Goal: Transaction & Acquisition: Purchase product/service

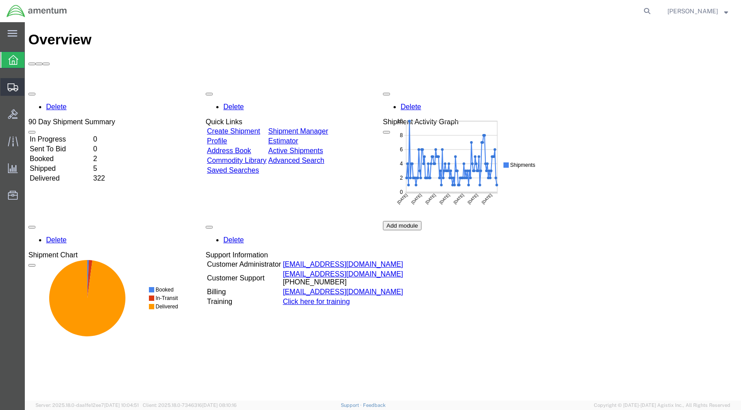
click at [0, 0] on span "Create Shipment" at bounding box center [0, 0] width 0 height 0
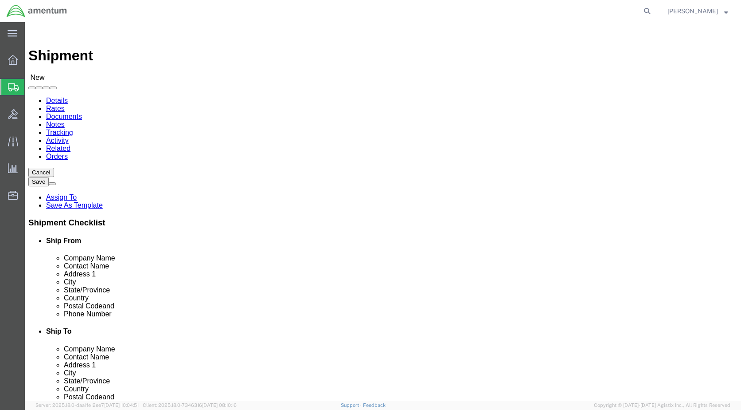
select select
select select "49918"
select select "WA"
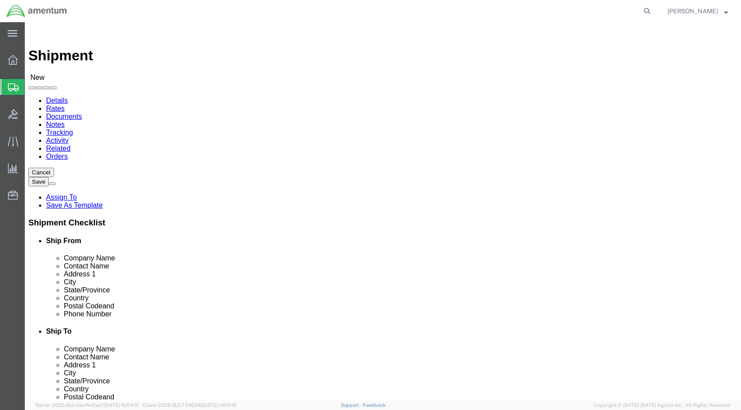
click input "text"
type input "a"
click input "AIRCRAFT REGISTRATION BRANCH"
drag, startPoint x: 485, startPoint y: 164, endPoint x: 368, endPoint y: 164, distance: 117.0
click div "AIRCRAFT REGISTRATION BRANCH AIR"
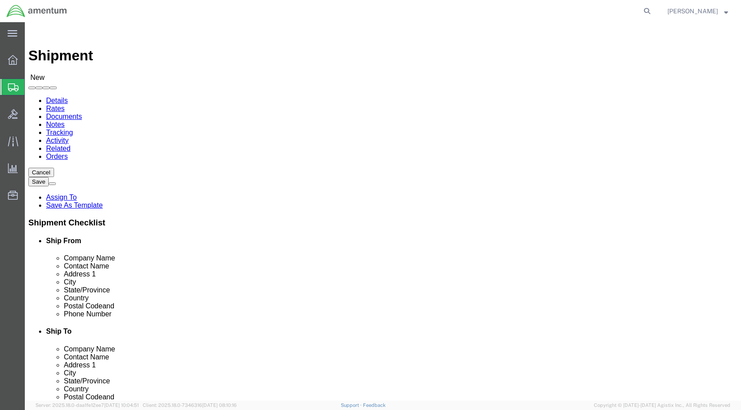
type input "AIRCRAFT REGISTRATION BRANCH"
paste input "AIRCRAFT REGISTRATION BRANCH"
type input "AIRCRAFT REGISTRATION BRANCH"
click input "text"
type input "P.O. BOX 25504"
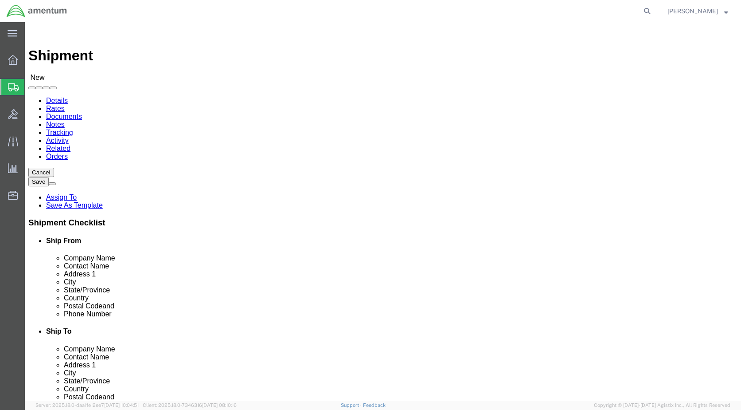
click input "text"
type input "[US_STATE][GEOGRAPHIC_DATA]"
click input "Postal Code"
type input "73125"
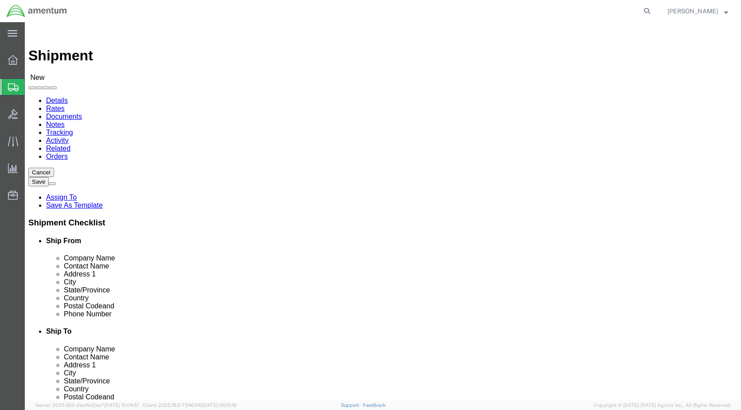
click input "text"
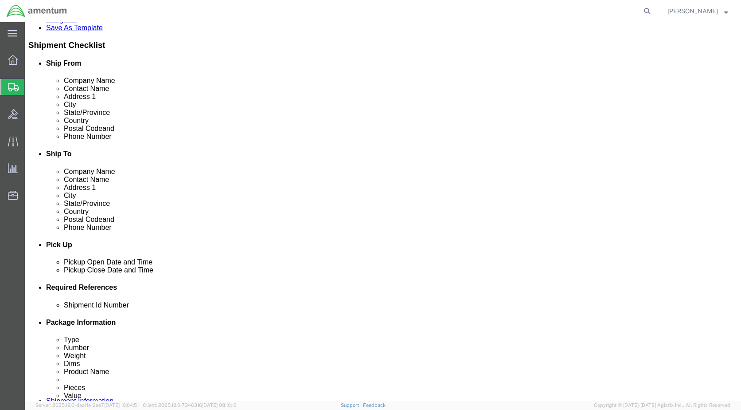
type input "[PHONE_NUMBER]"
click div "[DATE] 9:00 AM"
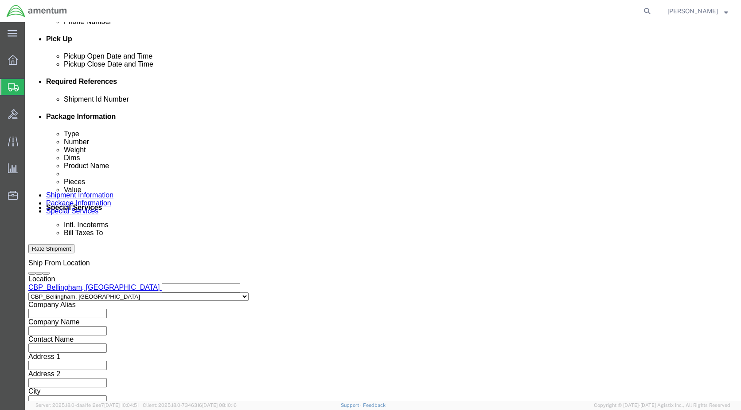
type input "3:00 PM"
click button "Apply"
click input "text"
type input "6118.03.03.2219.000.WBE.0000"
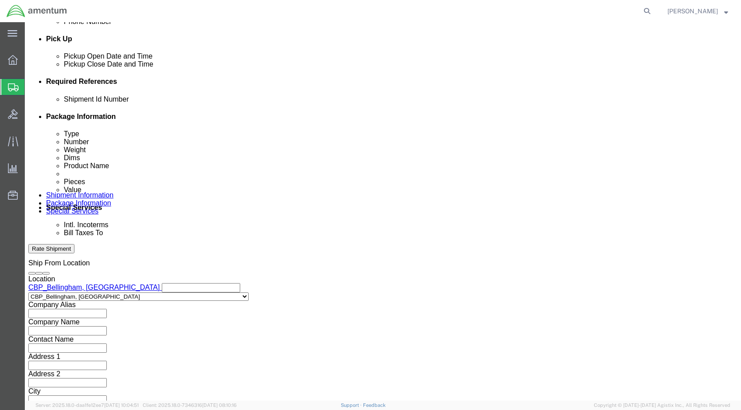
click button "Add reference"
click select "Select Account Type Activity ID Airline Appointment Number ASN Batch Request # …"
select select "DEPT"
click select "Select Account Type Activity ID Airline Appointment Number ASN Batch Request # …"
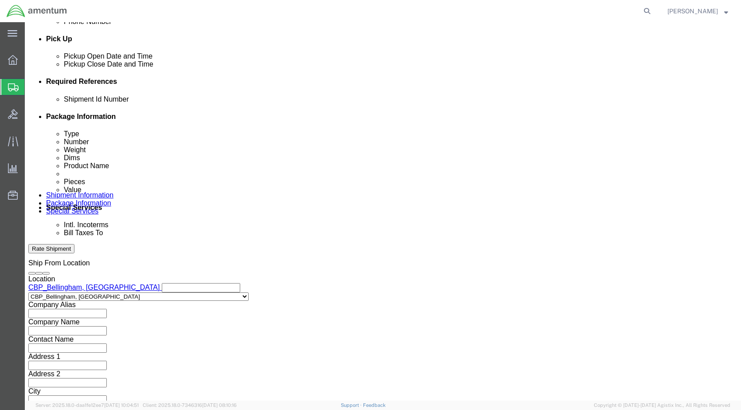
click input "text"
type input "CBP"
click button "Add reference"
click select "Select Account Type Activity ID Airline Appointment Number ASN Batch Request # …"
select select "CUSTREF"
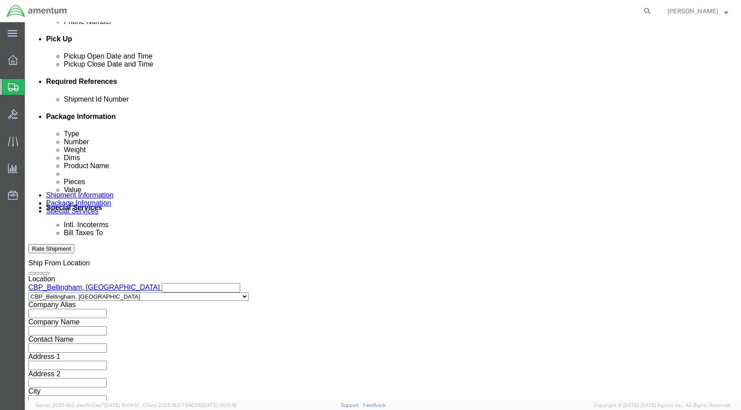
click select "Select Account Type Activity ID Airline Appointment Number ASN Batch Request # …"
paste input "AIRCRAFT REGISTRATION BRANCH"
type input "AIRCRAFT REGISTRATION BRANCH"
click button "Continue"
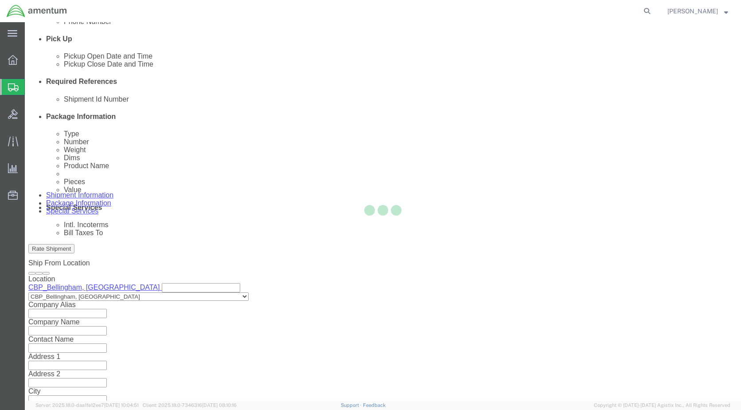
scroll to position [0, 0]
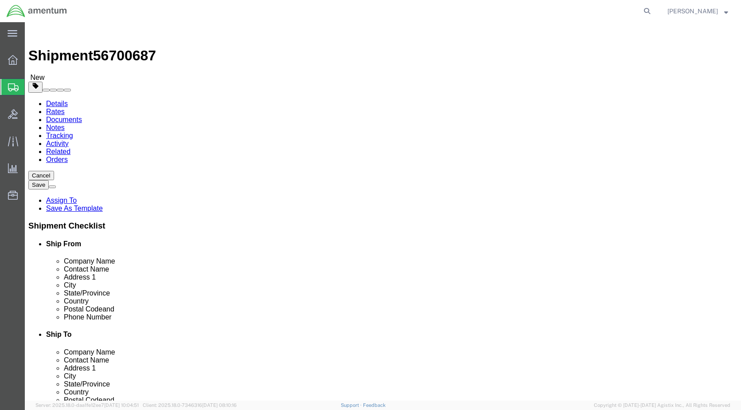
click select "Select BCK Boxes Bale(s) Basket(s) Bolt(s) Bottle(s) Buckets Bulk Bundle(s) Can…"
select select "ENV"
click select "Select BCK Boxes Bale(s) Basket(s) Bolt(s) Bottle(s) Buckets Bulk Bundle(s) Can…"
type input "9.50"
type input "12.50"
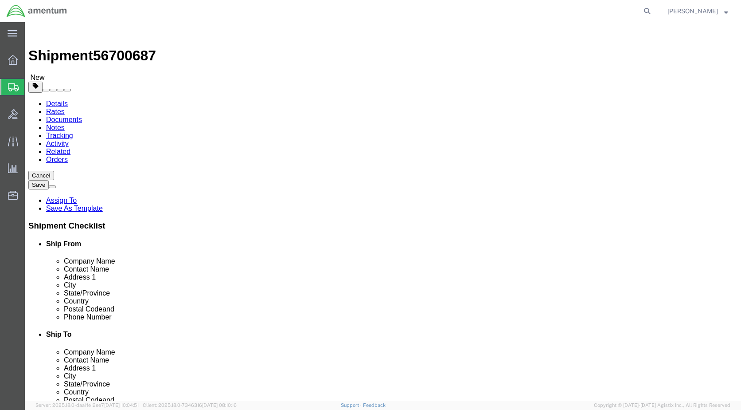
type input "0.25"
type input "1"
click link "Add Content"
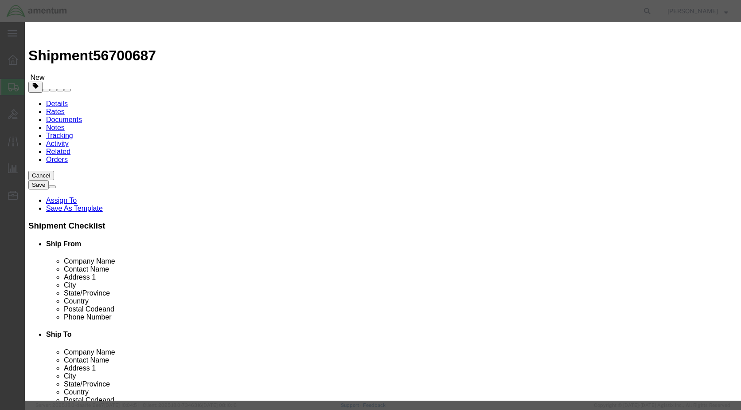
paste input "AIRCRAFT REGISTRATION BRANCH"
type input "AIRCRAFT REGISTRATION BRANCH"
type input "1"
type input "5.00"
click button "Save & Close"
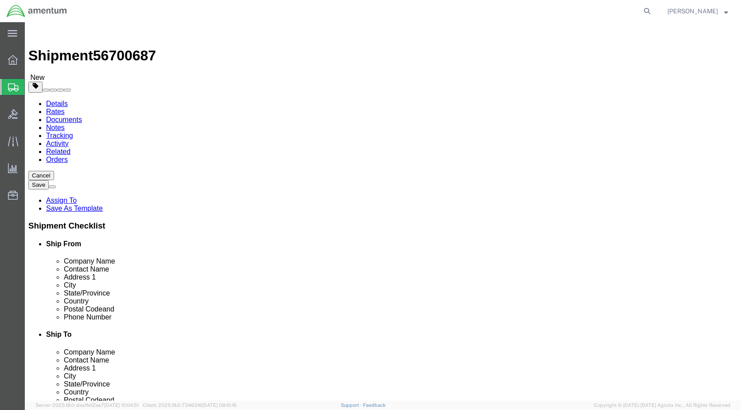
click button "Rate Shipment"
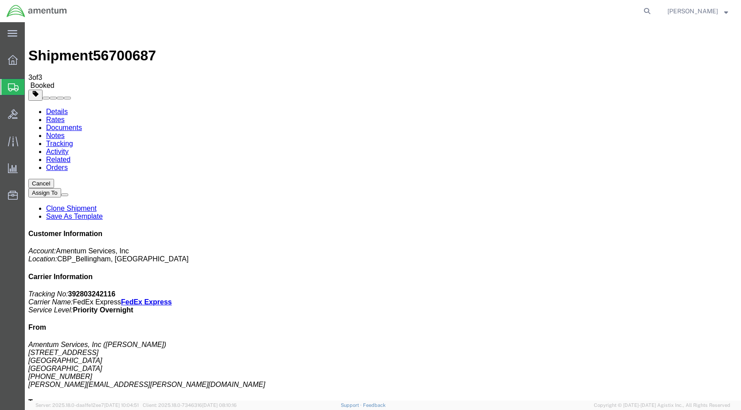
drag, startPoint x: 312, startPoint y: 159, endPoint x: 298, endPoint y: 220, distance: 62.7
click at [57, 108] on link "Details" at bounding box center [57, 112] width 22 height 8
click link "Schedule pickup request"
